Goal: Obtain resource: Download file/media

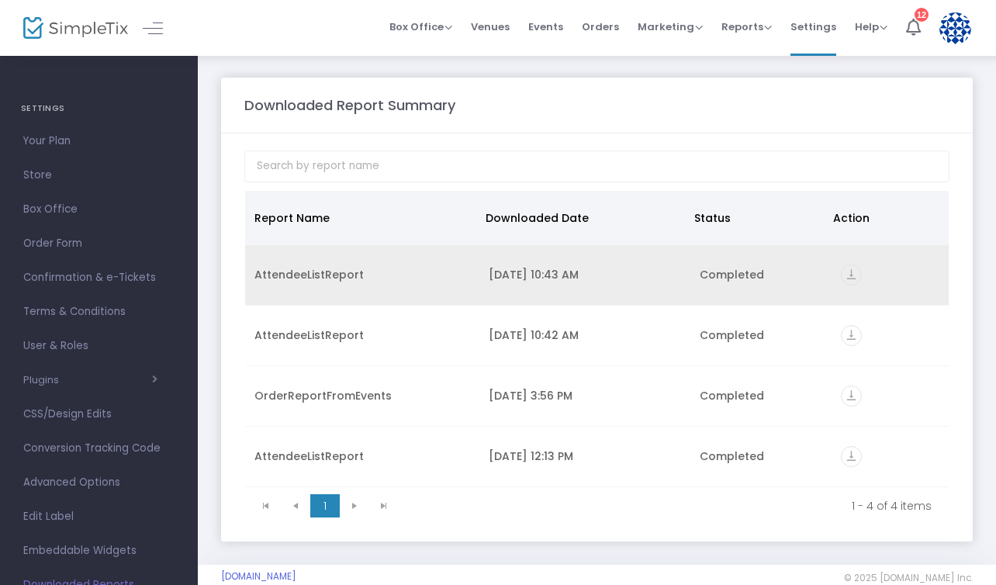
click at [861, 271] on link "vertical_align_bottom" at bounding box center [851, 277] width 21 height 16
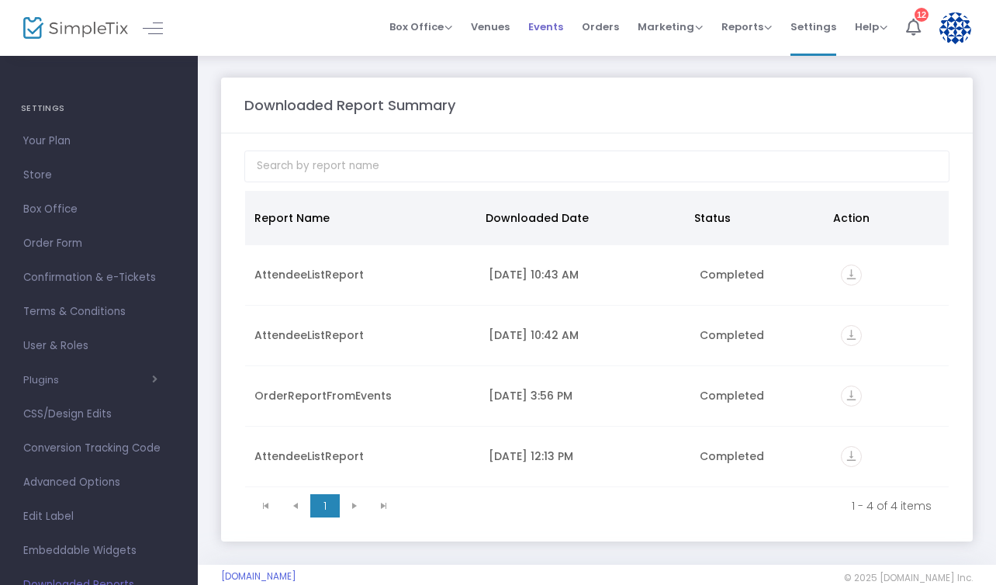
click at [561, 39] on span "Events" at bounding box center [545, 27] width 35 height 40
